Goal: Find specific page/section: Find specific page/section

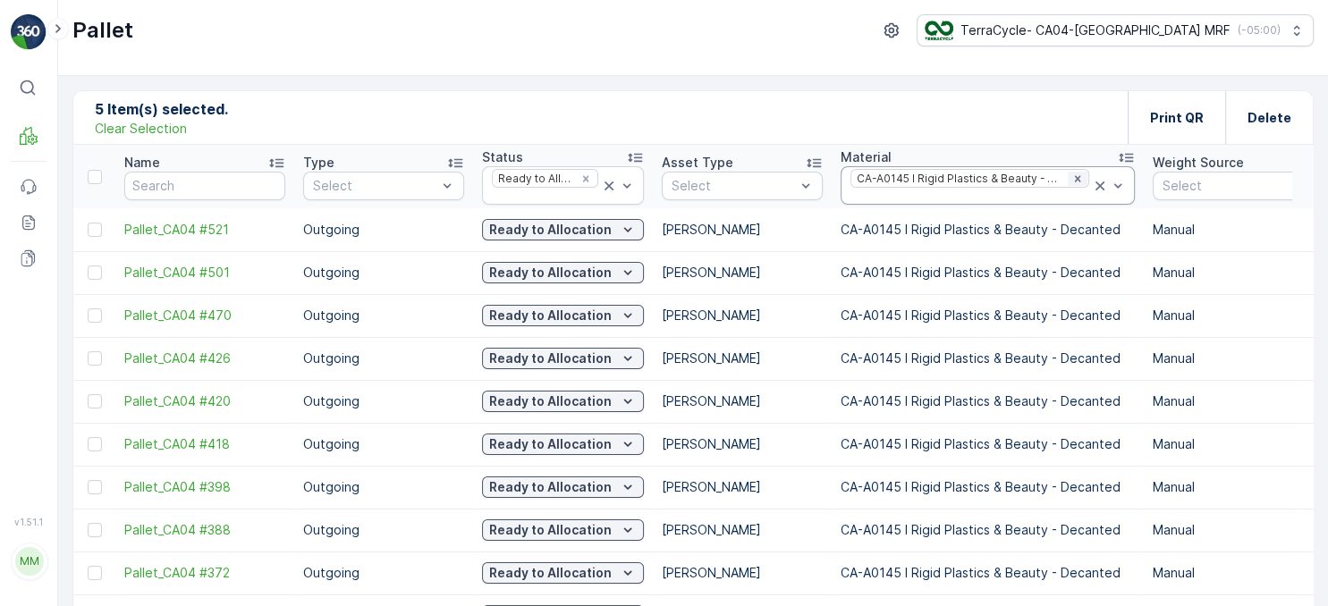
click at [1071, 177] on icon "Remove CA-A0145 I Rigid Plastics & Beauty - Decanted" at bounding box center [1077, 179] width 13 height 13
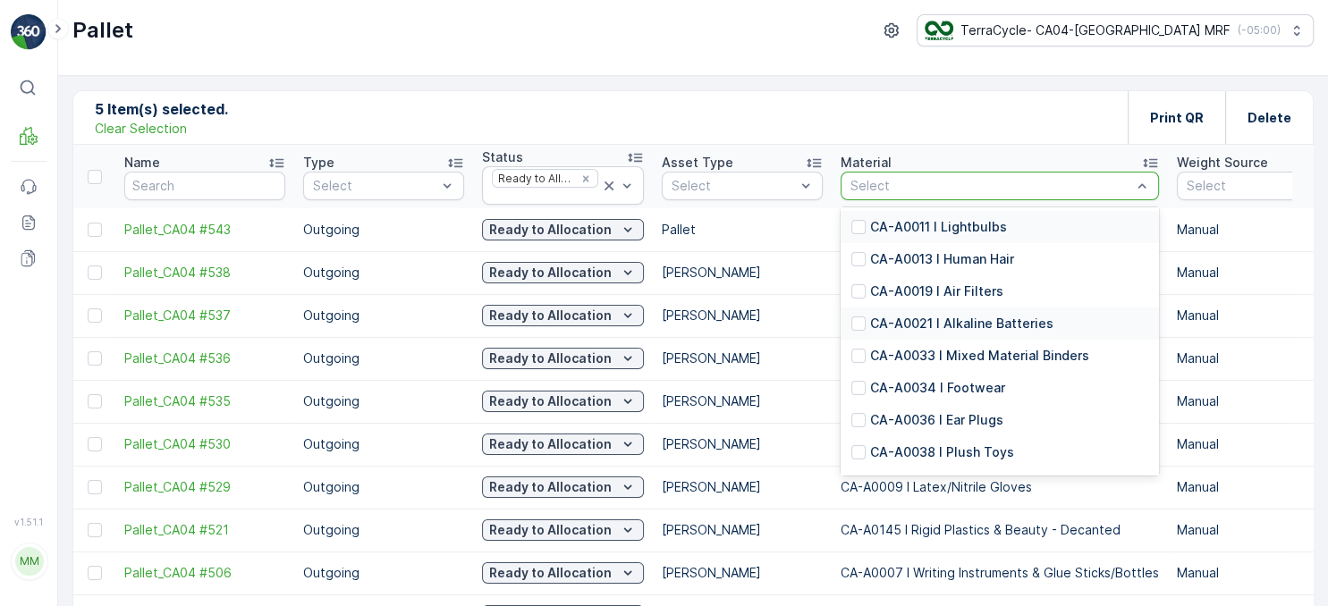
scroll to position [360, 0]
click at [1028, 354] on p "CA-A0033 I Mixed Material Binders" at bounding box center [979, 353] width 219 height 18
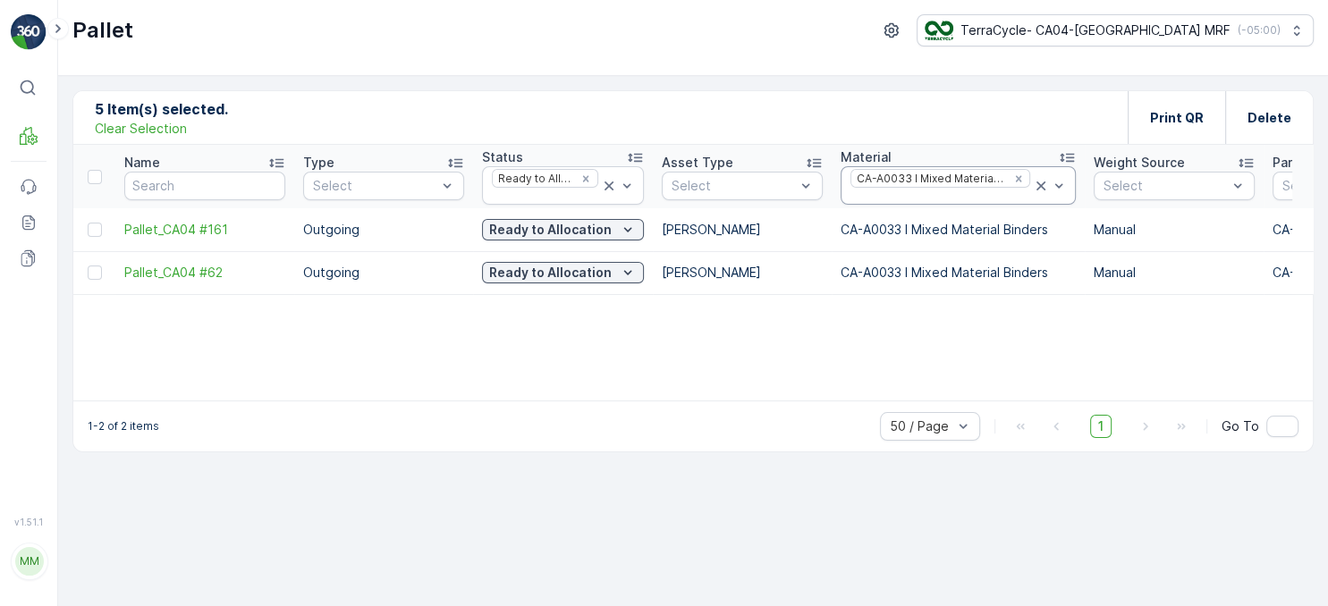
click at [1037, 184] on icon at bounding box center [1041, 186] width 9 height 9
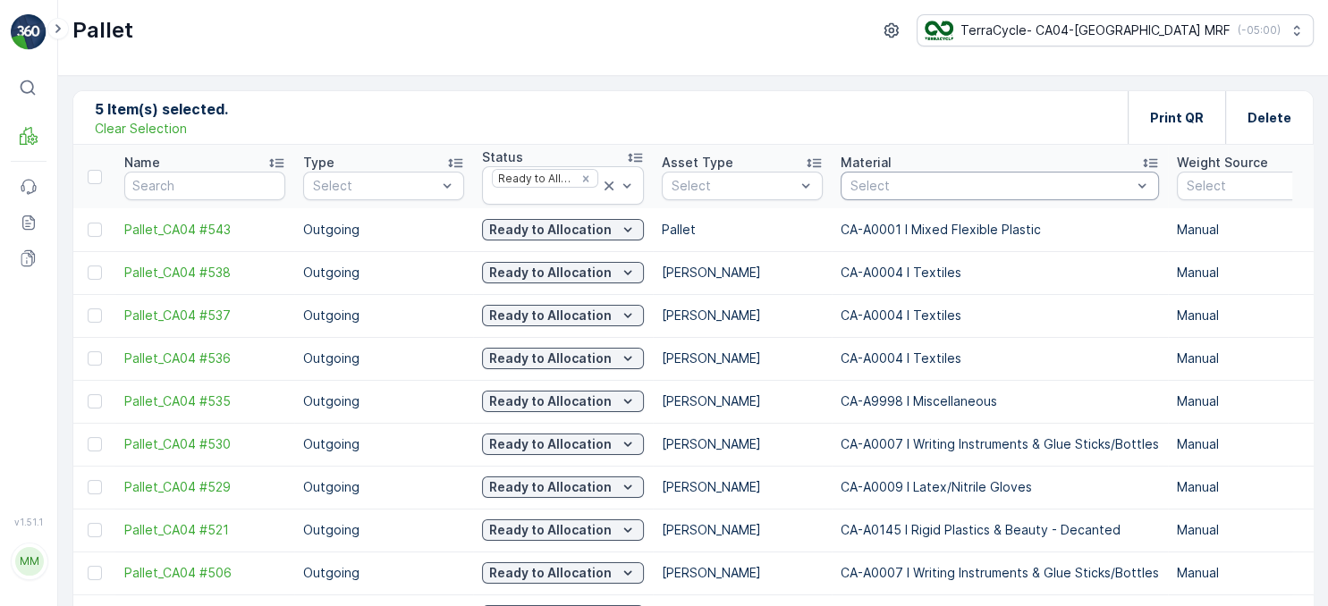
click at [971, 176] on div "Select" at bounding box center [1000, 186] width 318 height 29
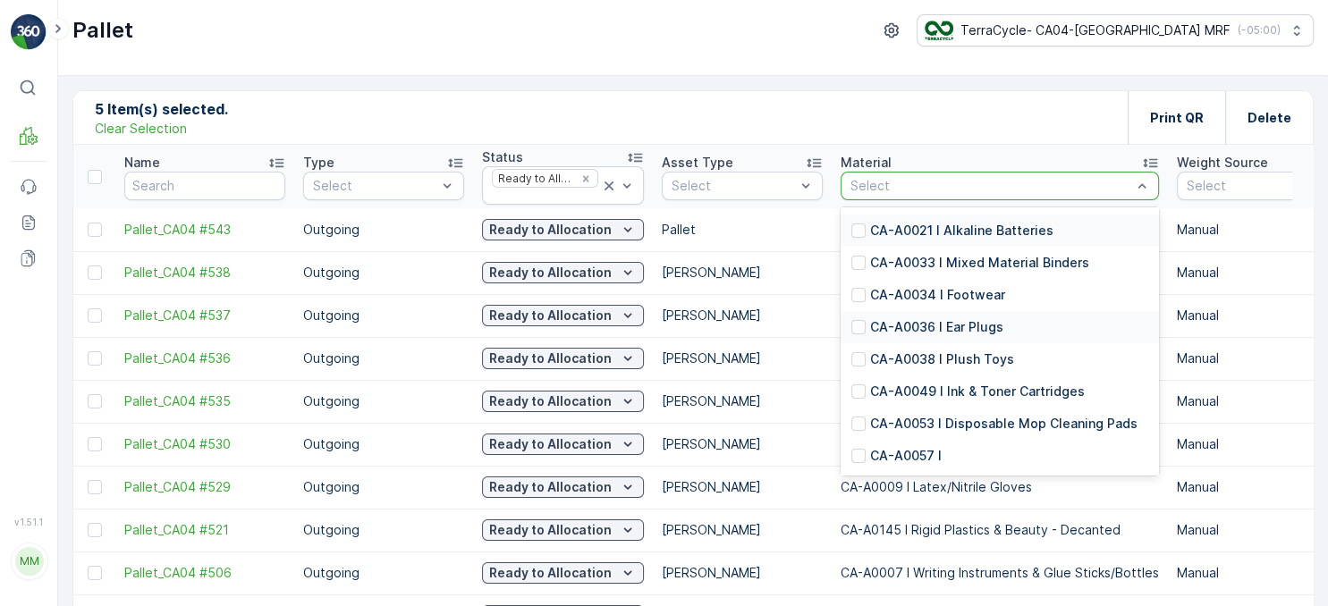
scroll to position [540, 0]
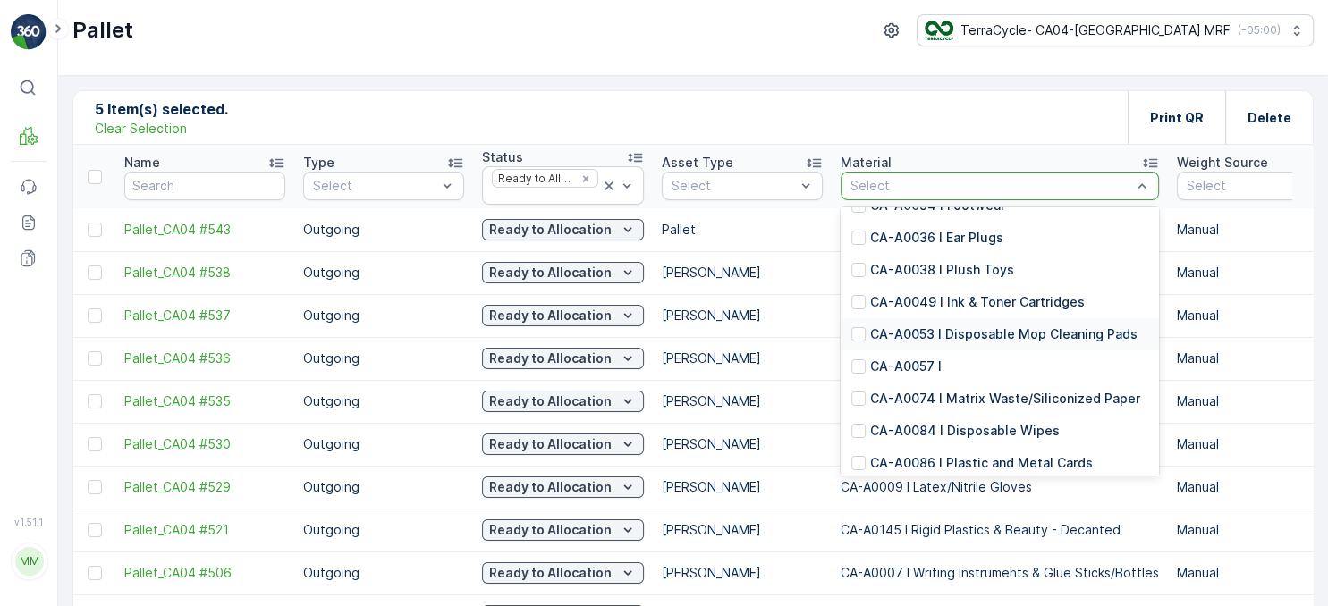
click at [982, 334] on p "CA-A0053 I Disposable Mop Cleaning Pads" at bounding box center [1003, 335] width 267 height 18
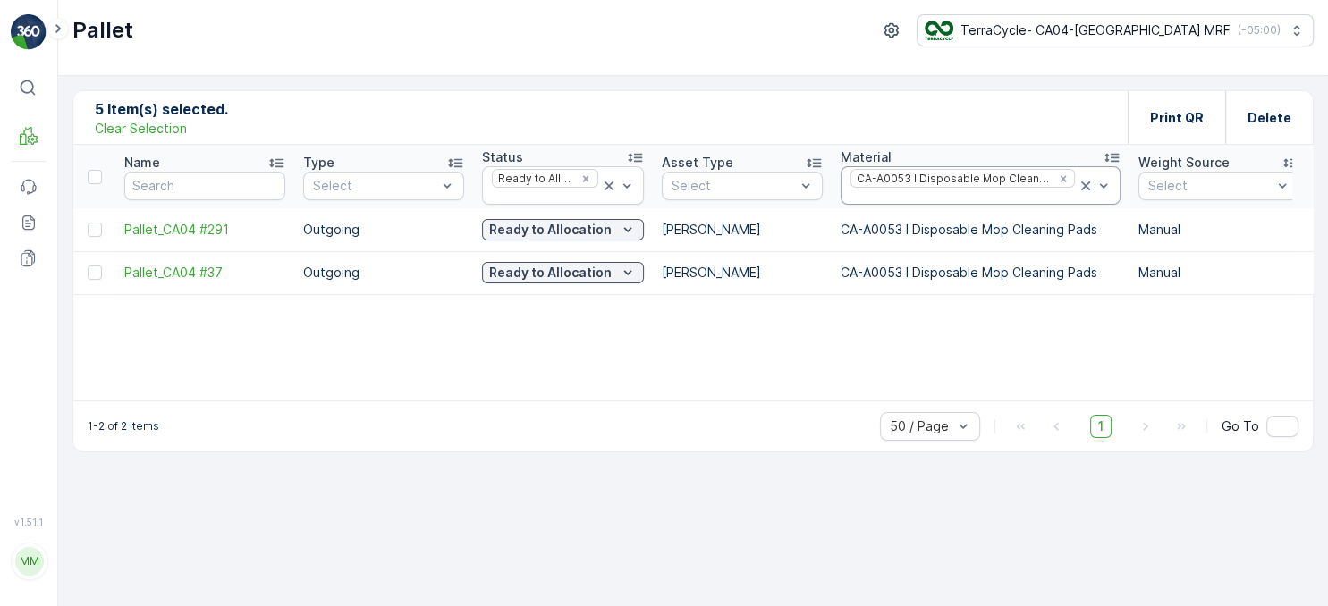
click at [1077, 182] on icon at bounding box center [1086, 186] width 18 height 18
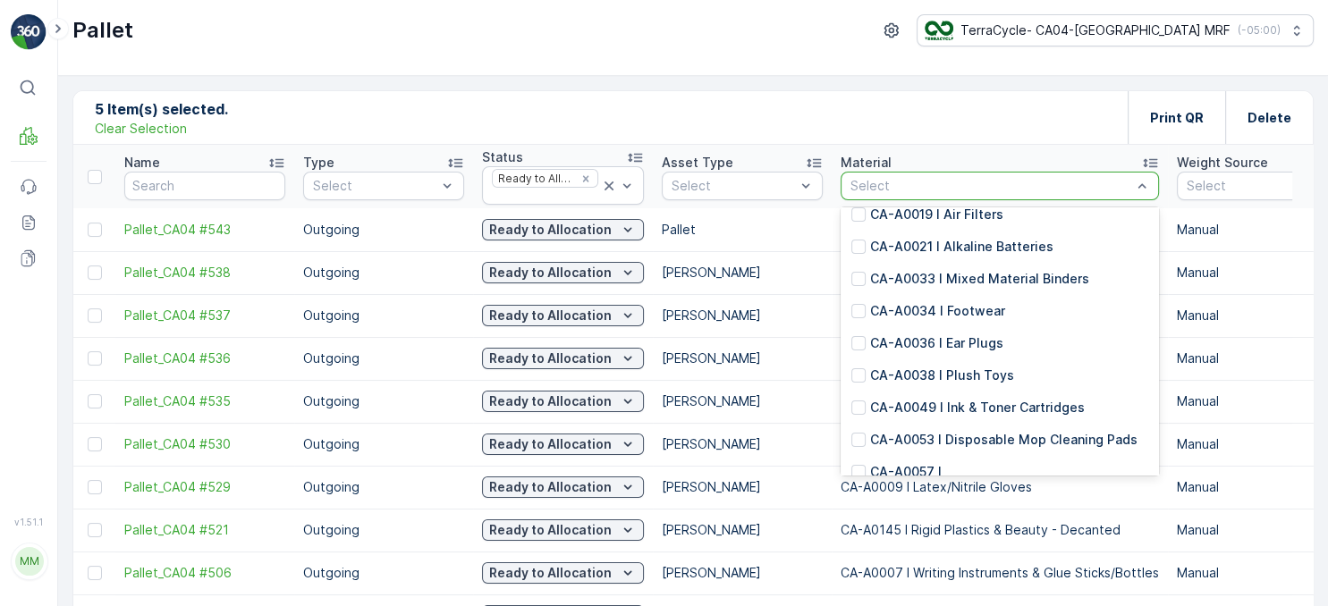
scroll to position [451, 0]
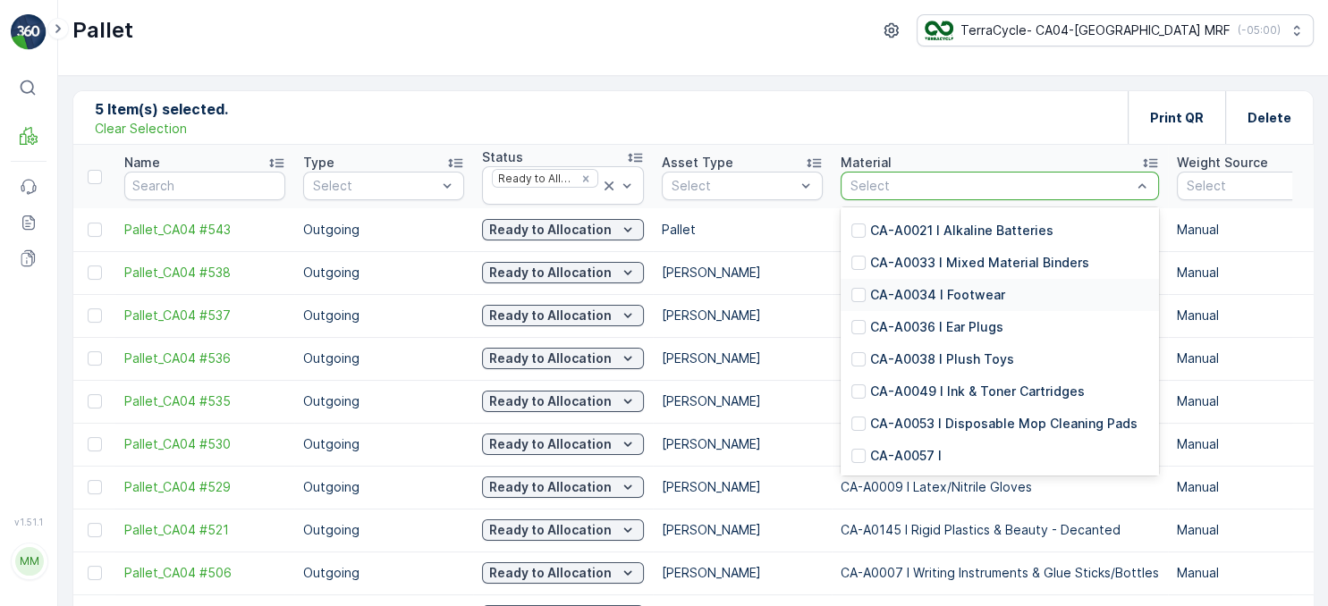
click at [977, 299] on p "CA-A0034 I Footwear" at bounding box center [937, 295] width 135 height 18
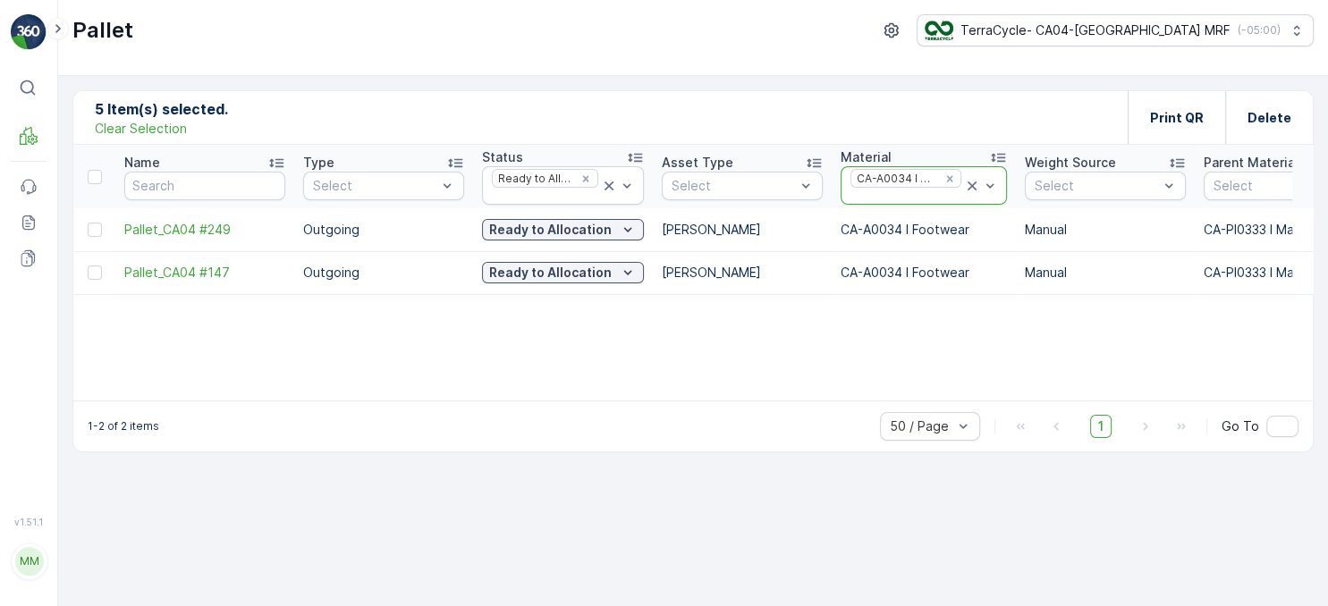
click at [970, 188] on icon at bounding box center [972, 186] width 18 height 18
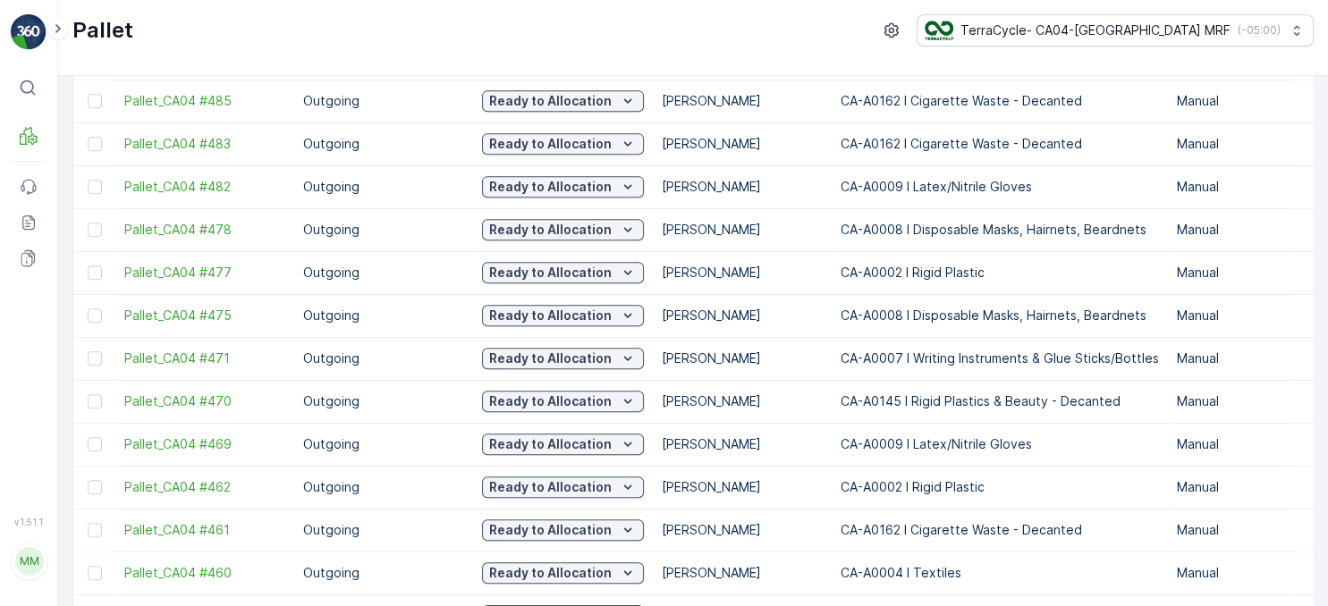
drag, startPoint x: 996, startPoint y: 309, endPoint x: 1003, endPoint y: 301, distance: 10.2
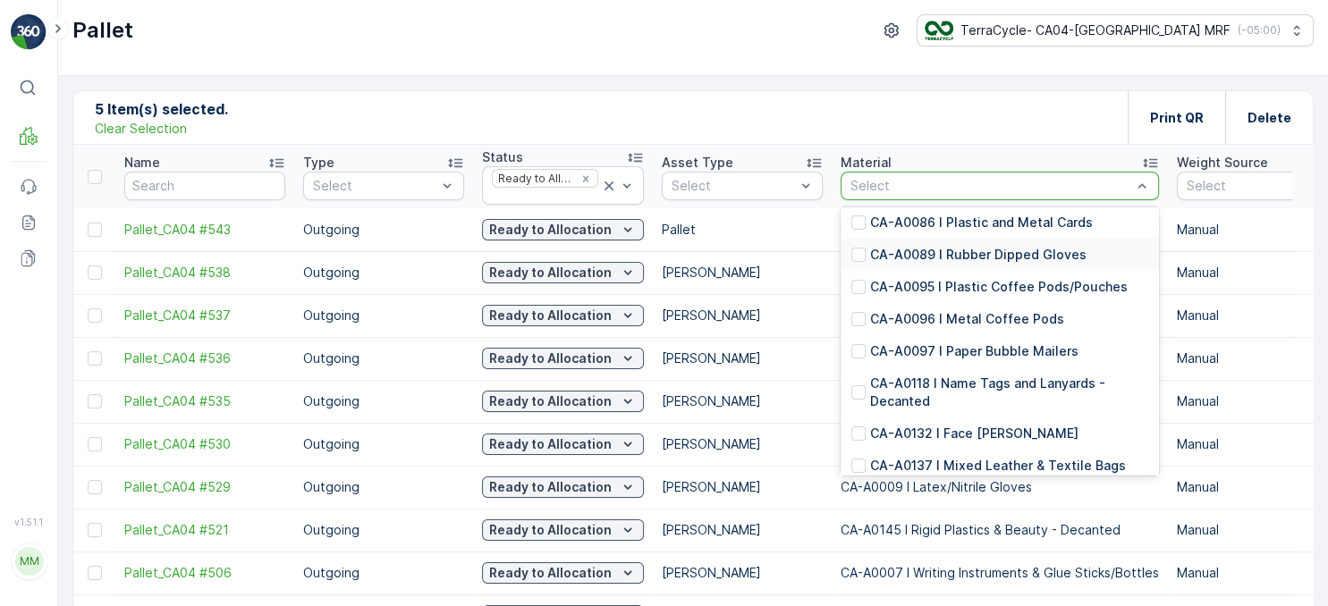
scroll to position [811, 0]
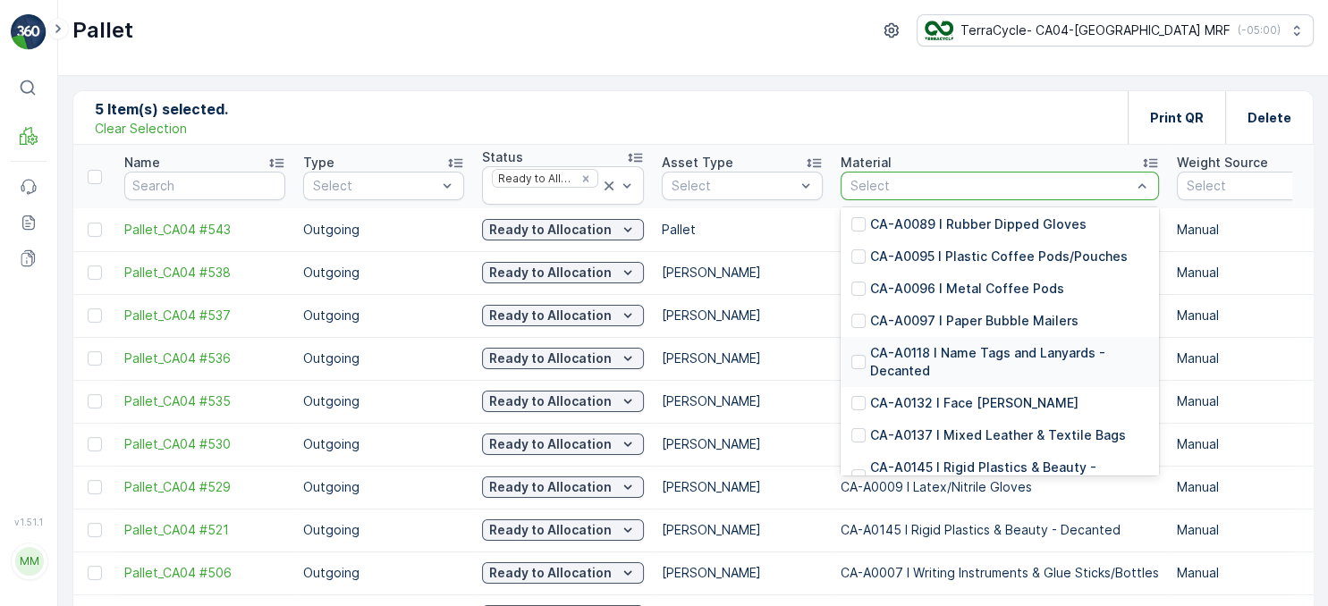
click at [1011, 349] on p "CA-A0118 I Name Tags and Lanyards - Decanted" at bounding box center [1009, 362] width 278 height 36
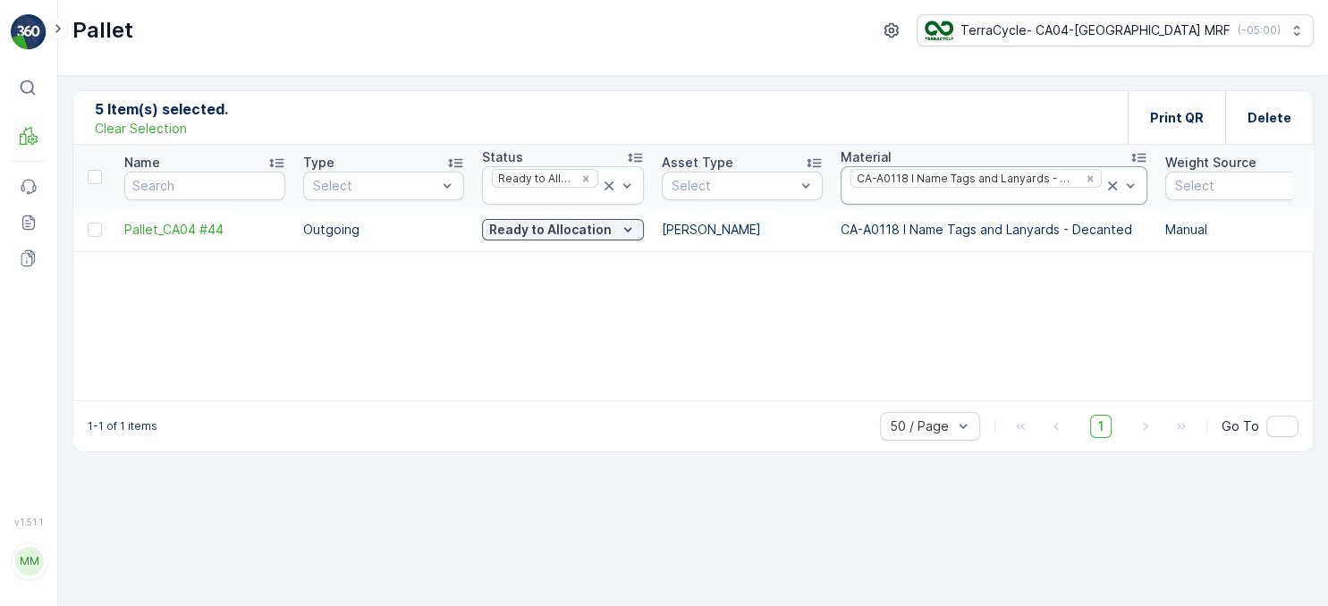
click at [1104, 184] on icon at bounding box center [1113, 186] width 18 height 18
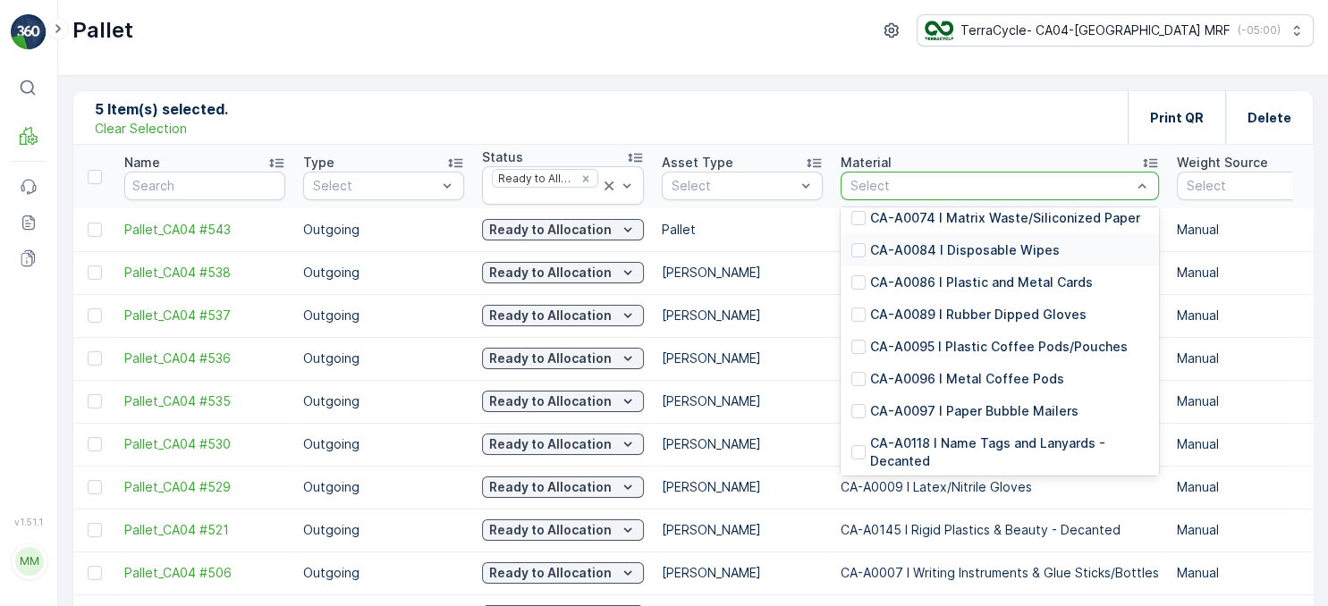
scroll to position [630, 0]
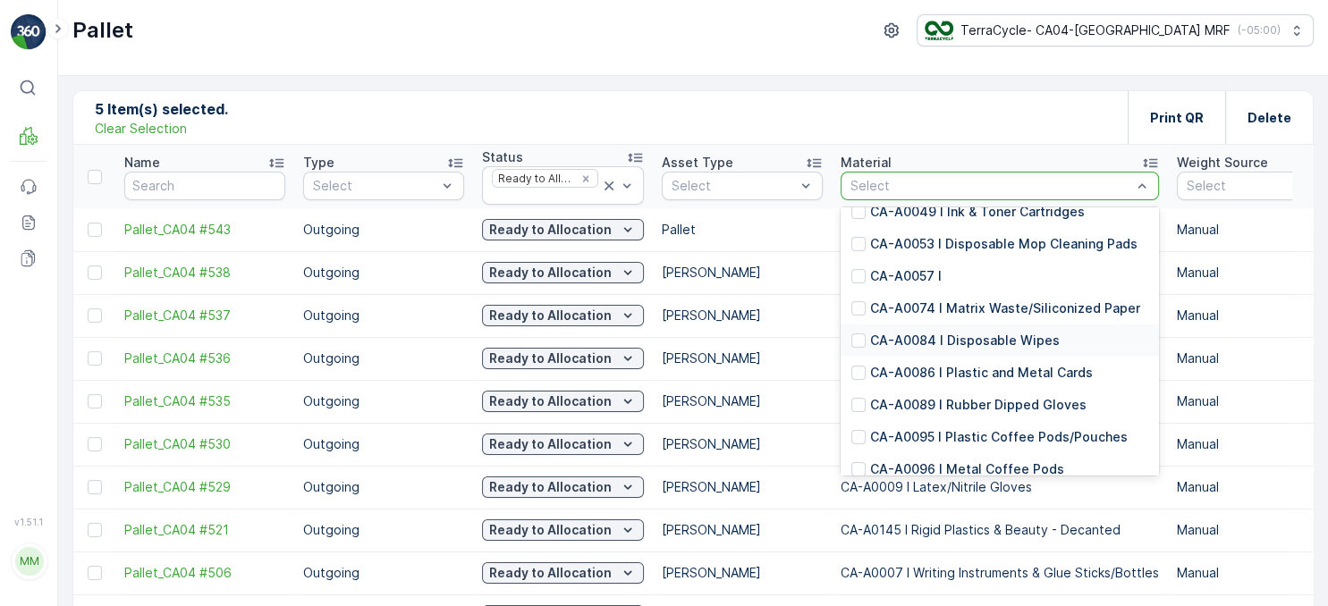
click at [998, 342] on p "CA-A0084 I Disposable Wipes" at bounding box center [965, 341] width 190 height 18
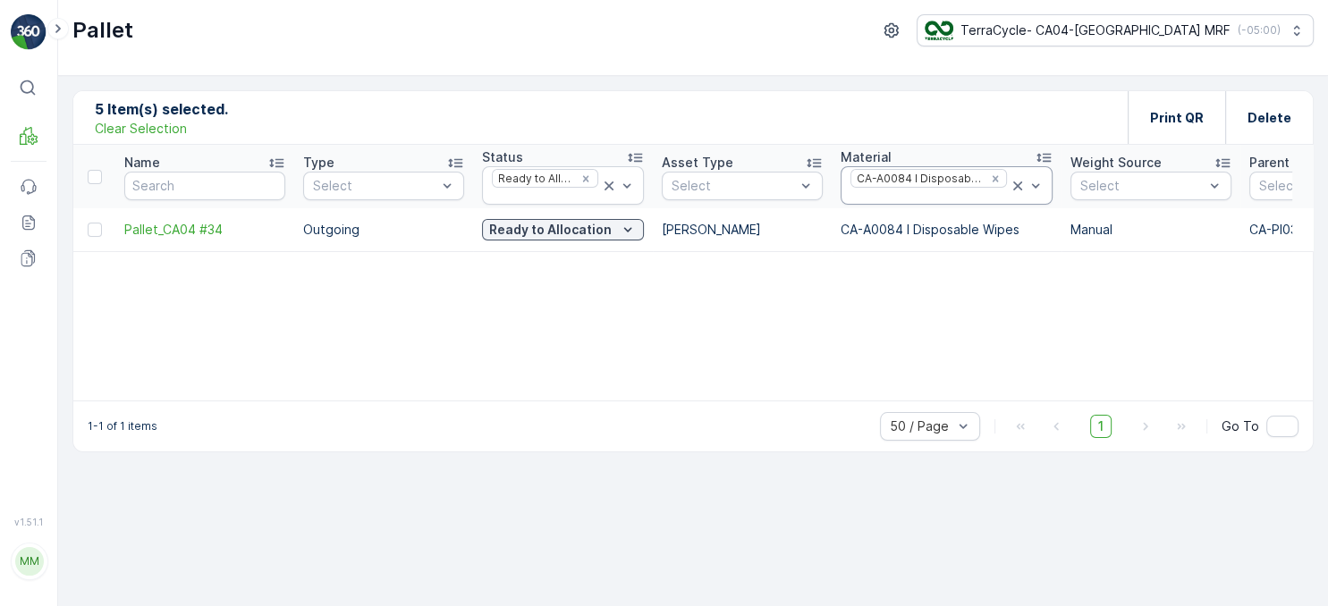
click at [1009, 187] on icon at bounding box center [1018, 186] width 18 height 18
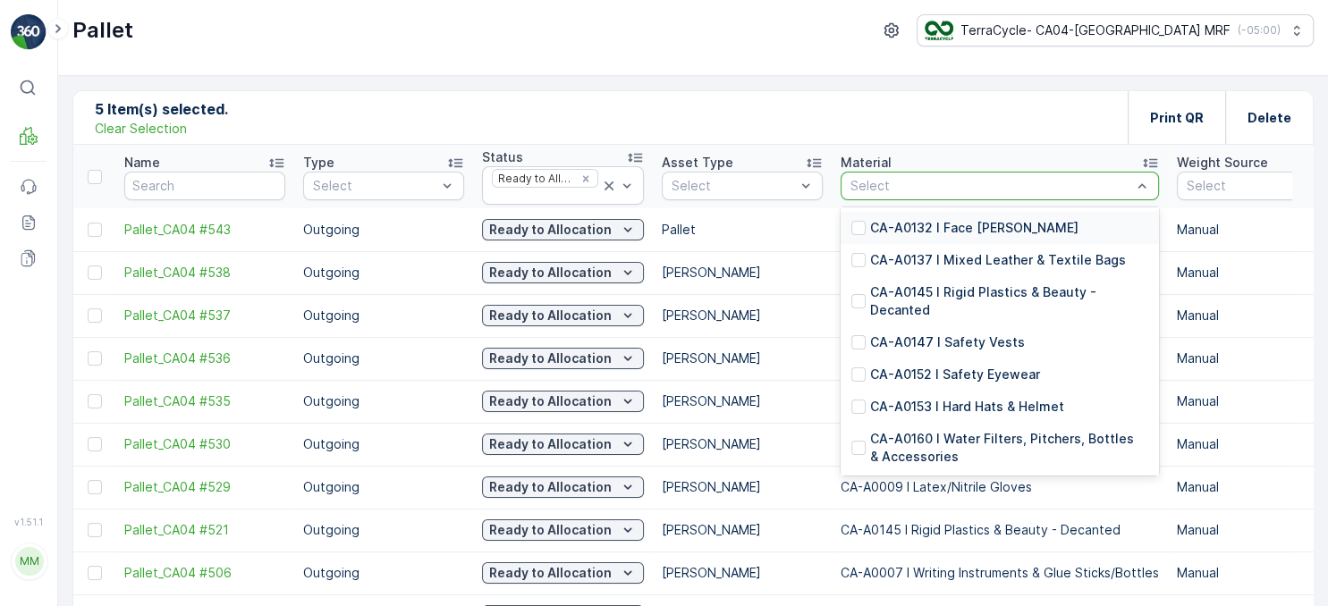
scroll to position [991, 0]
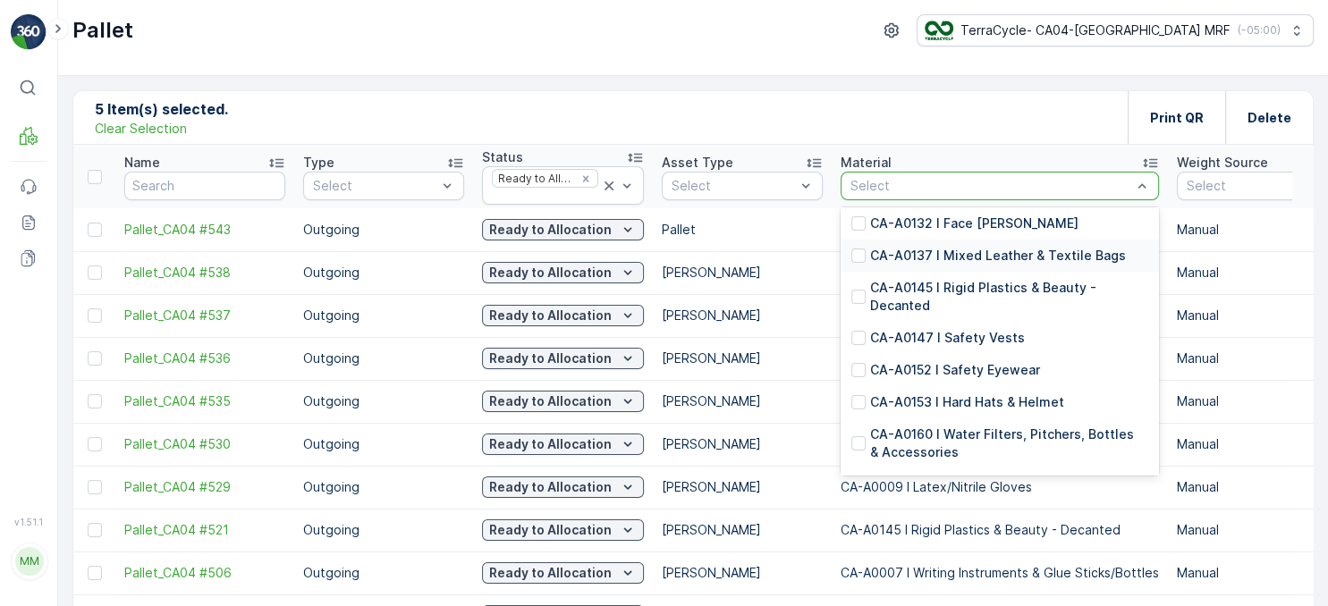
click at [1017, 249] on p "CA-A0137 I Mixed Leather & Textile Bags" at bounding box center [998, 256] width 256 height 18
